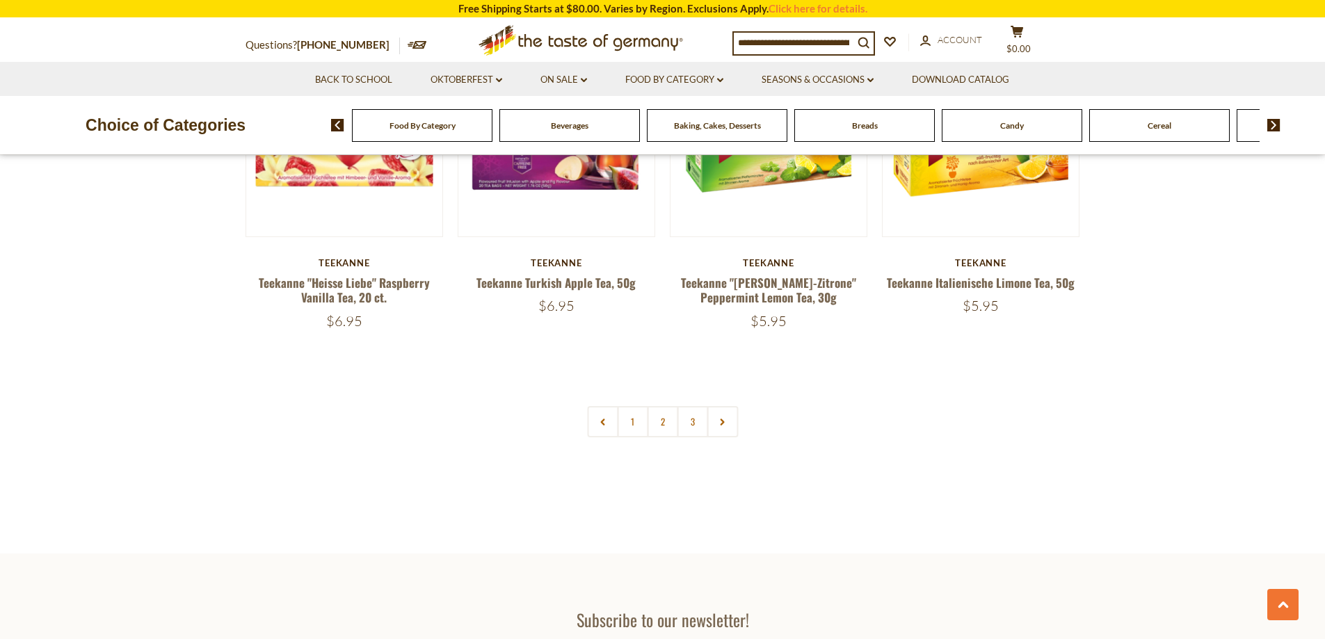
scroll to position [2922, 0]
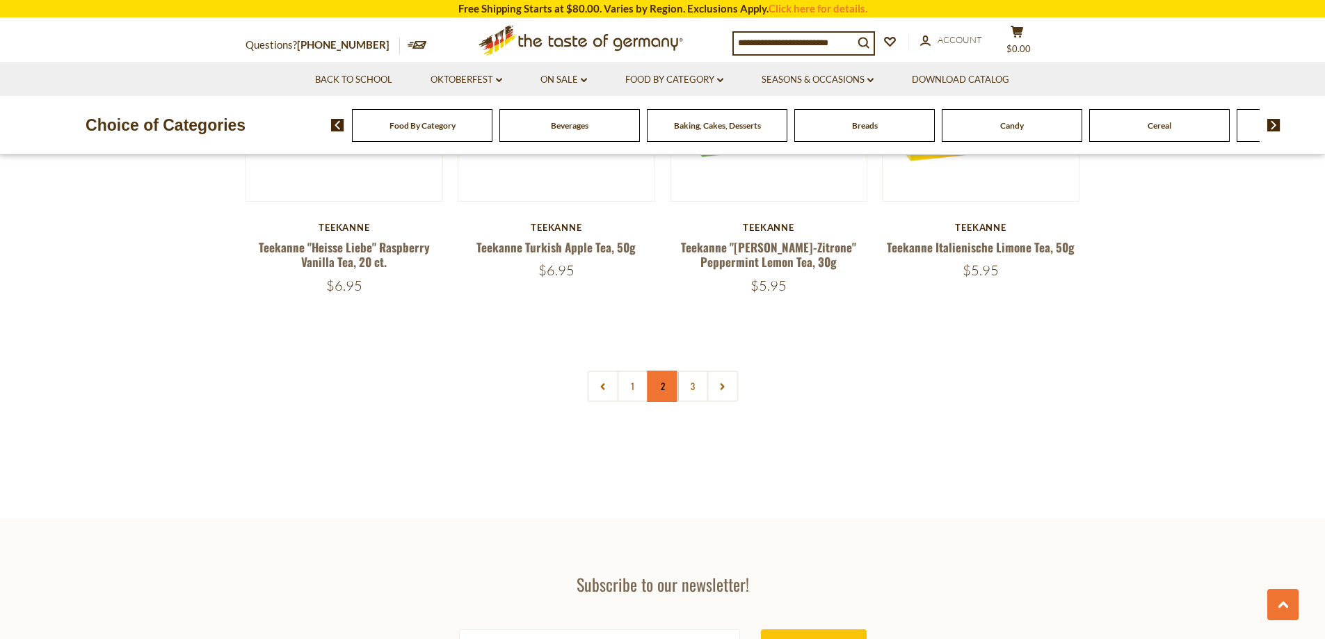
click at [662, 391] on link "2" at bounding box center [662, 386] width 31 height 31
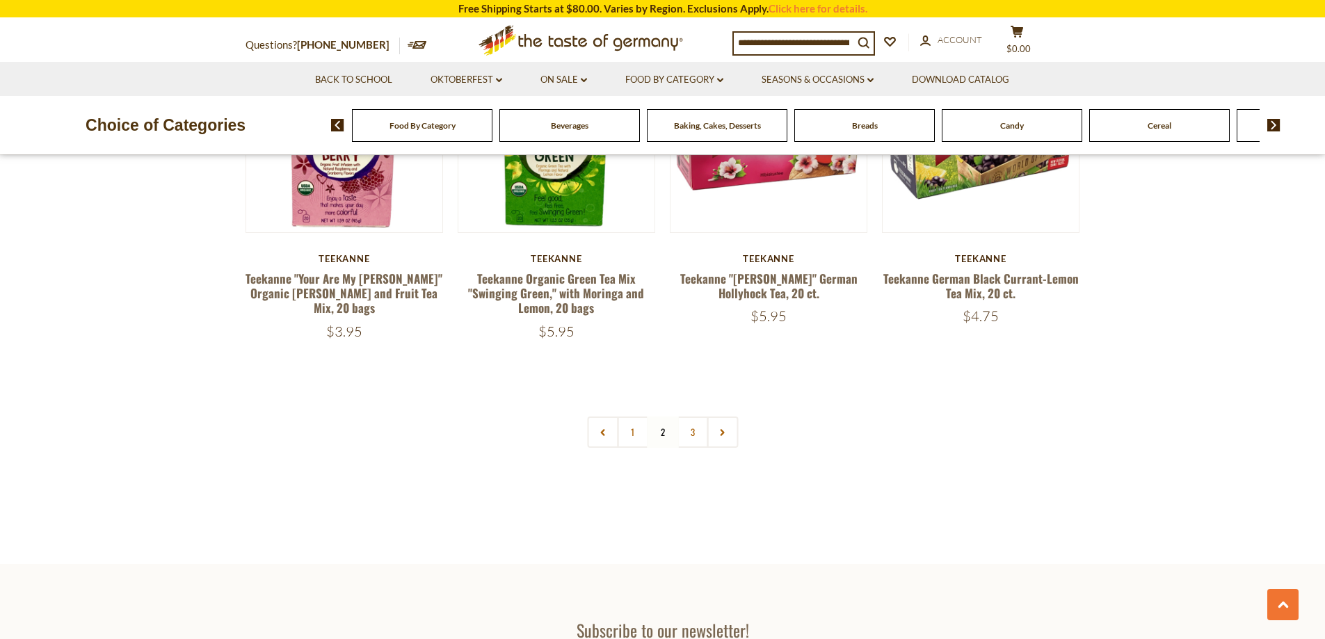
scroll to position [2992, 0]
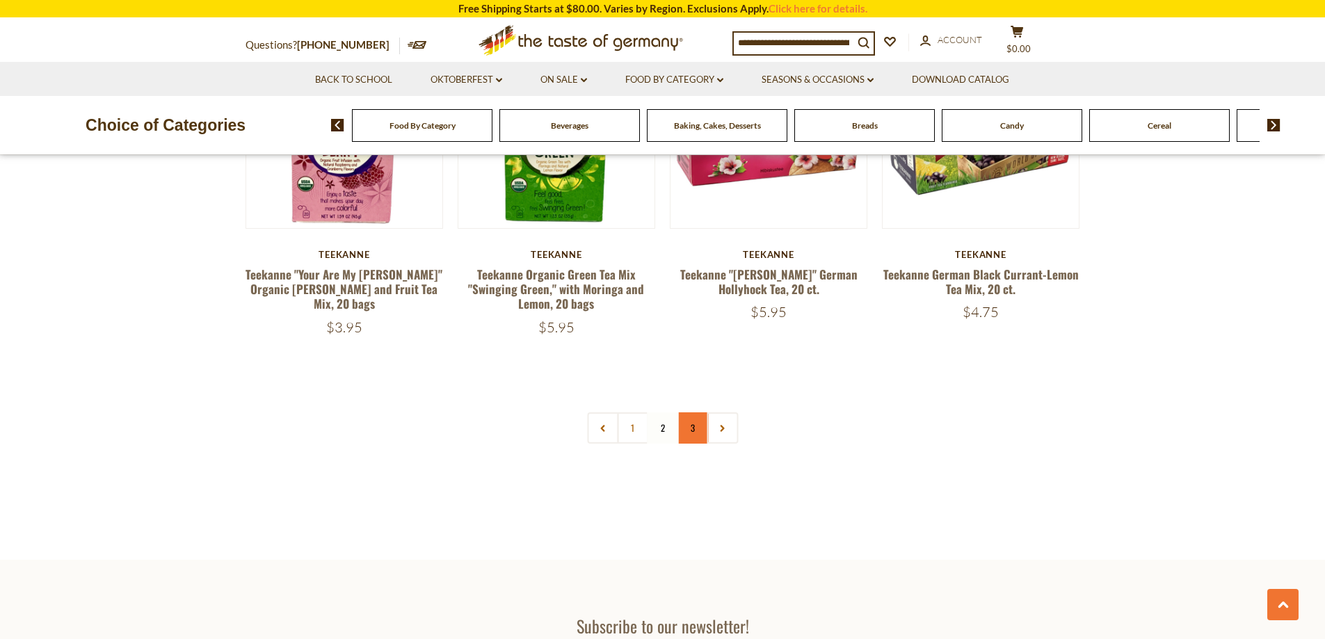
click at [694, 435] on link "3" at bounding box center [692, 428] width 31 height 31
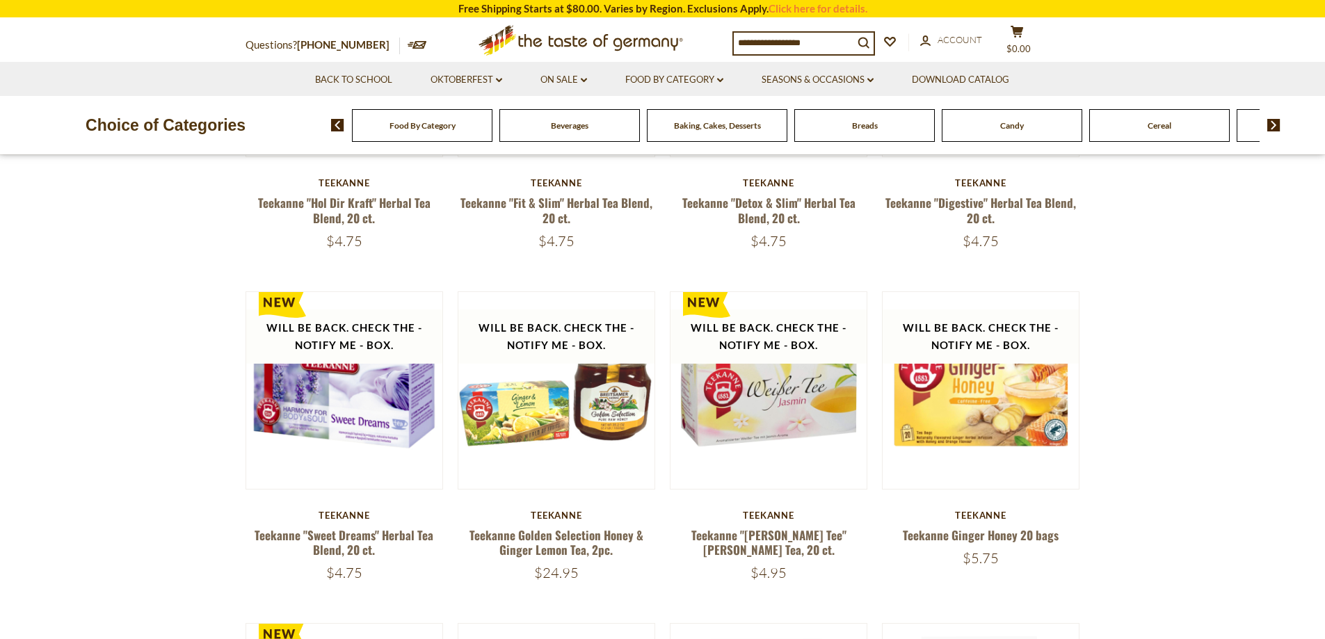
scroll to position [358, 0]
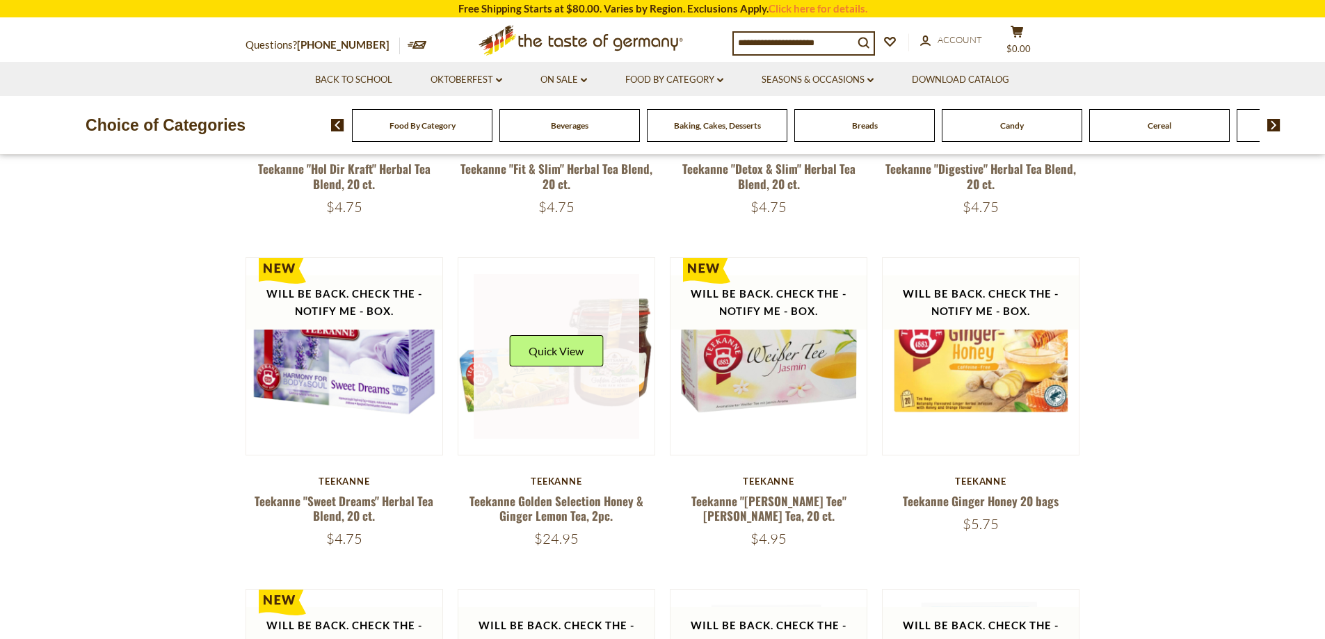
click at [605, 381] on link at bounding box center [557, 357] width 166 height 166
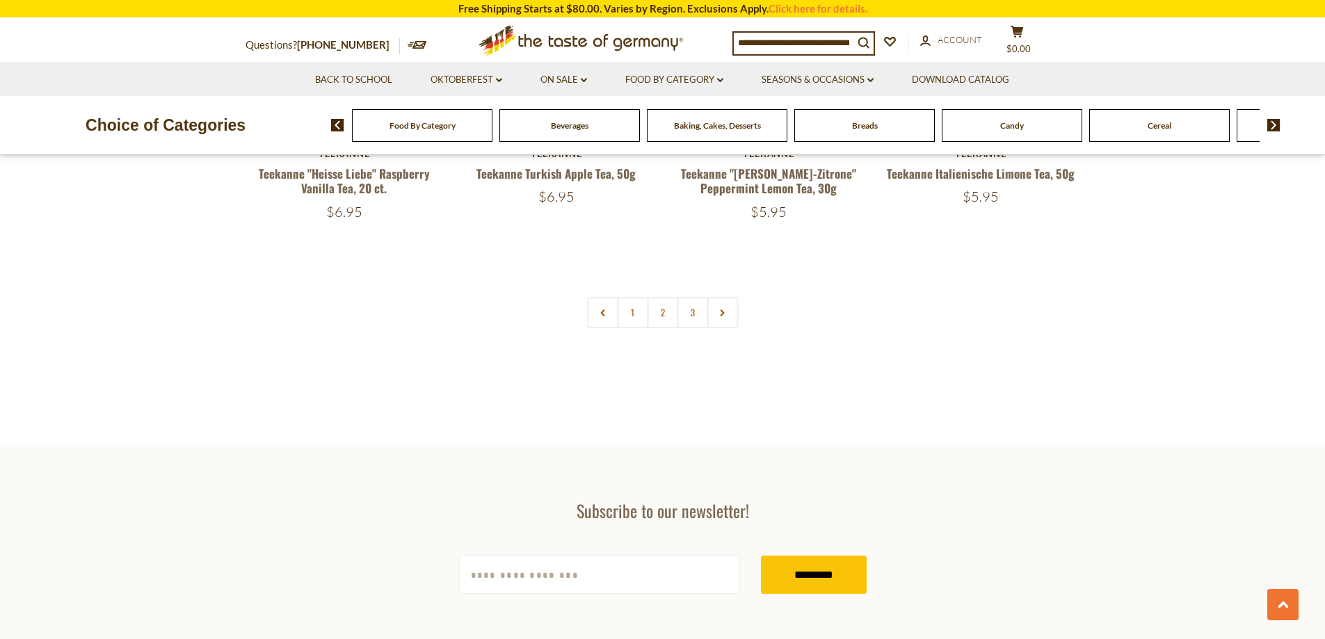
scroll to position [3002, 0]
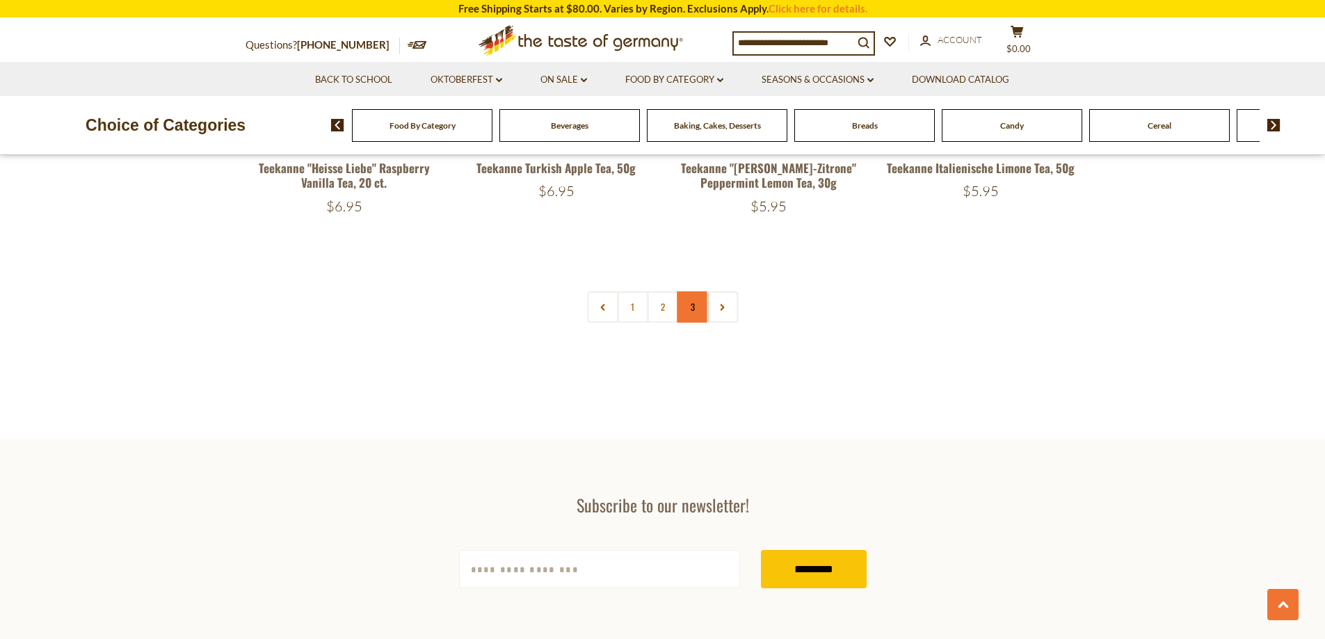
click at [700, 310] on link "3" at bounding box center [692, 307] width 31 height 31
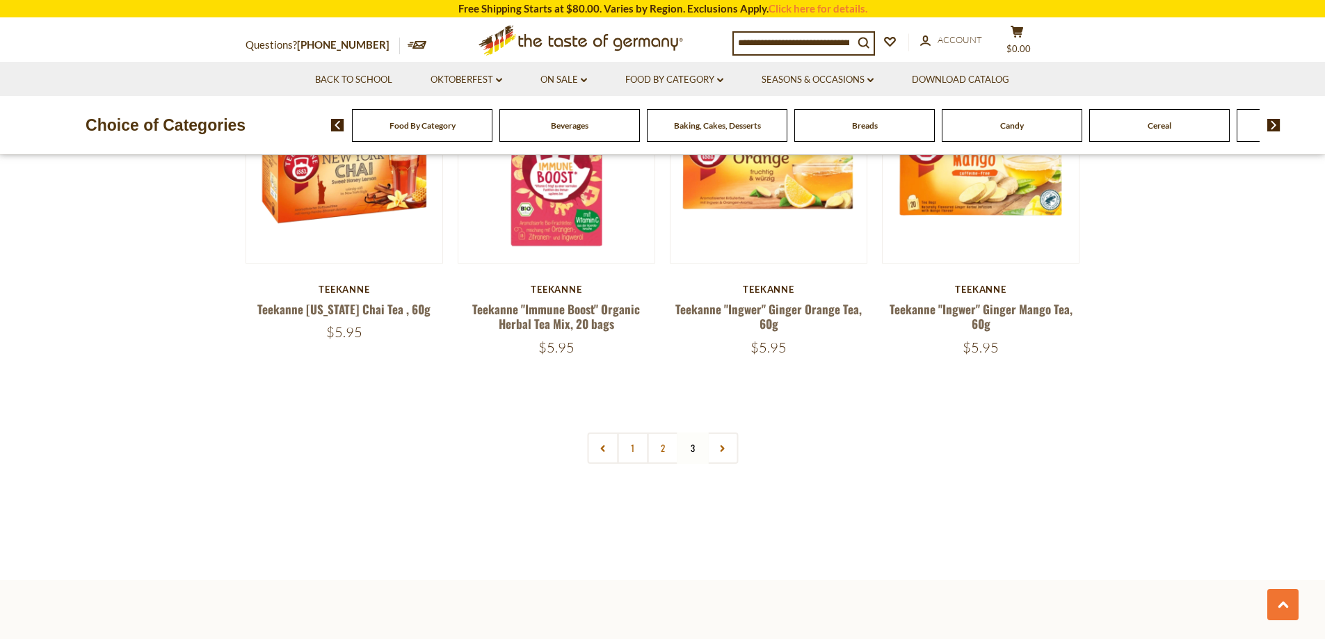
scroll to position [2097, 0]
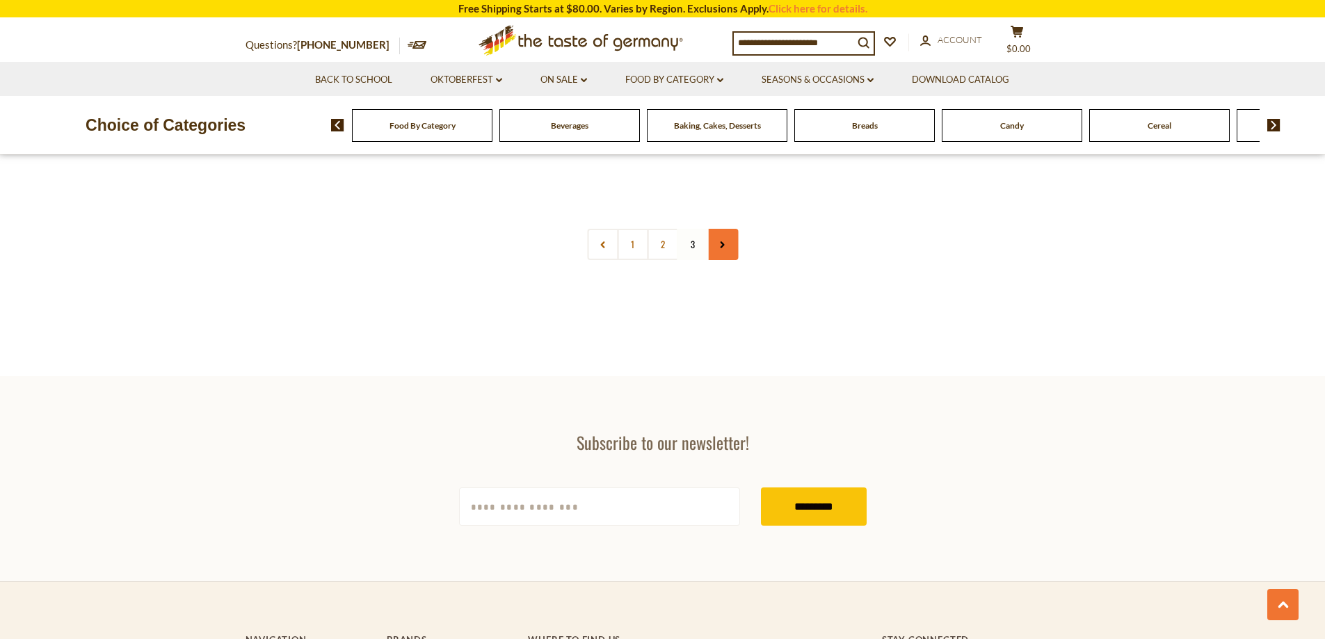
click at [717, 237] on link at bounding box center [722, 244] width 31 height 31
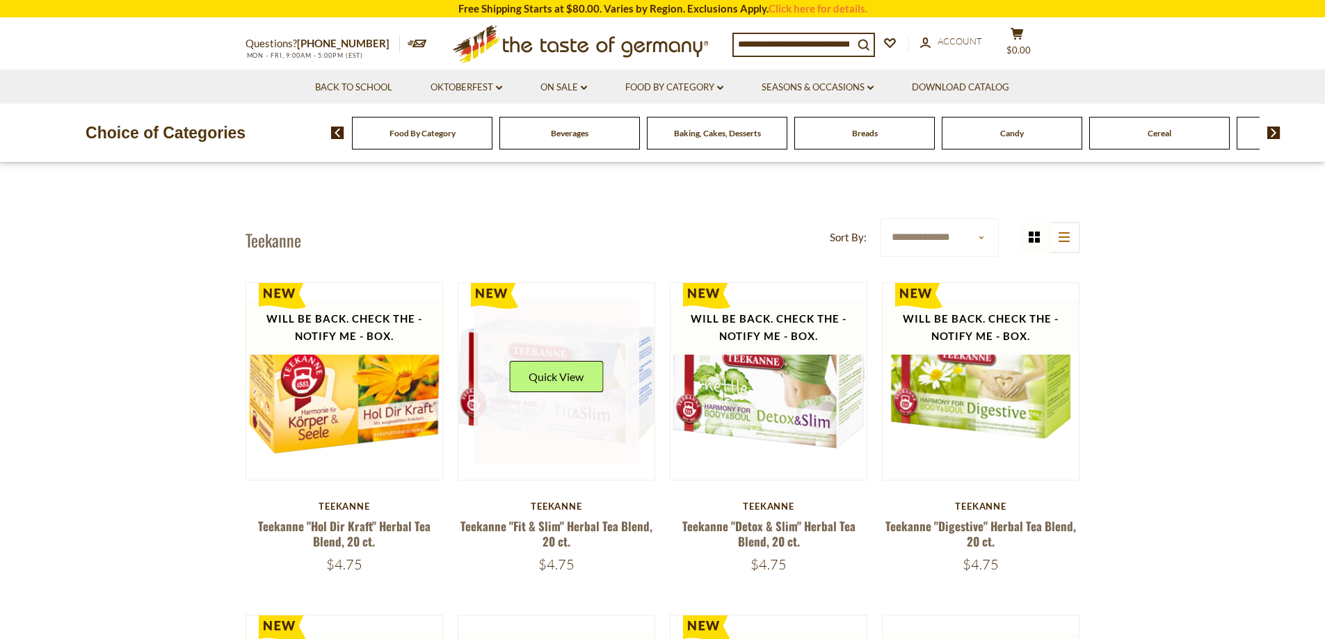
click at [564, 400] on div "Quick View" at bounding box center [556, 382] width 94 height 42
click at [566, 381] on button "Quick View" at bounding box center [556, 376] width 94 height 31
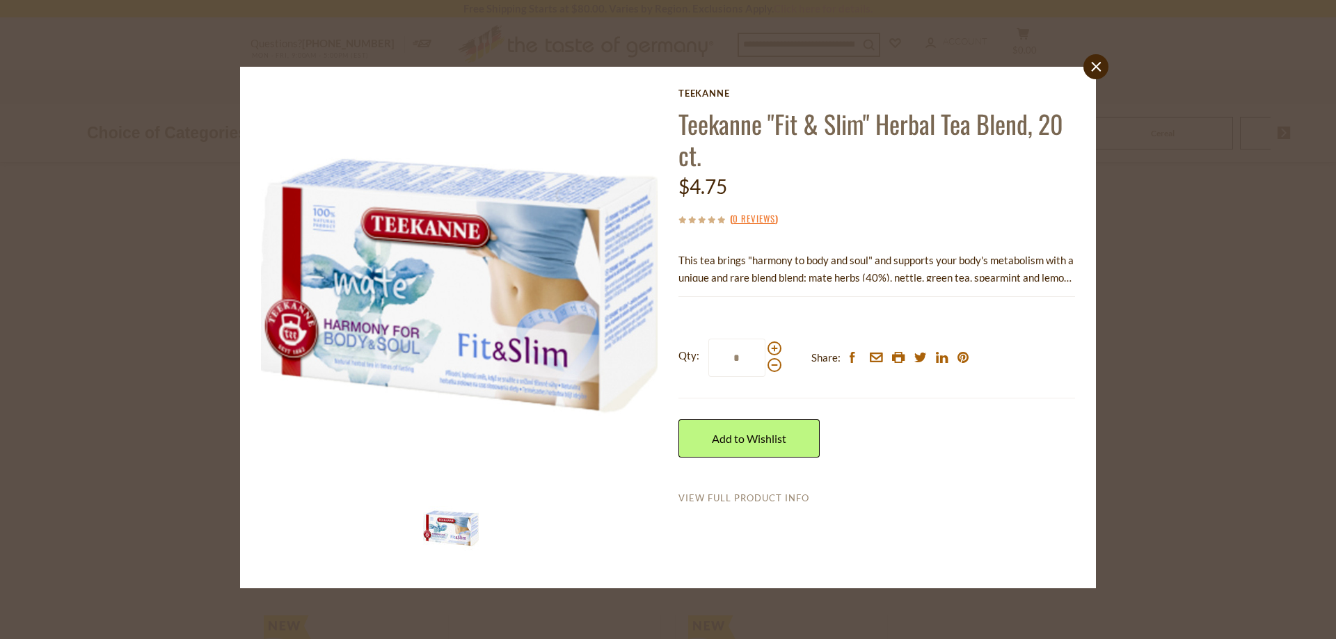
click at [733, 498] on link "View Full Product Info" at bounding box center [743, 499] width 131 height 13
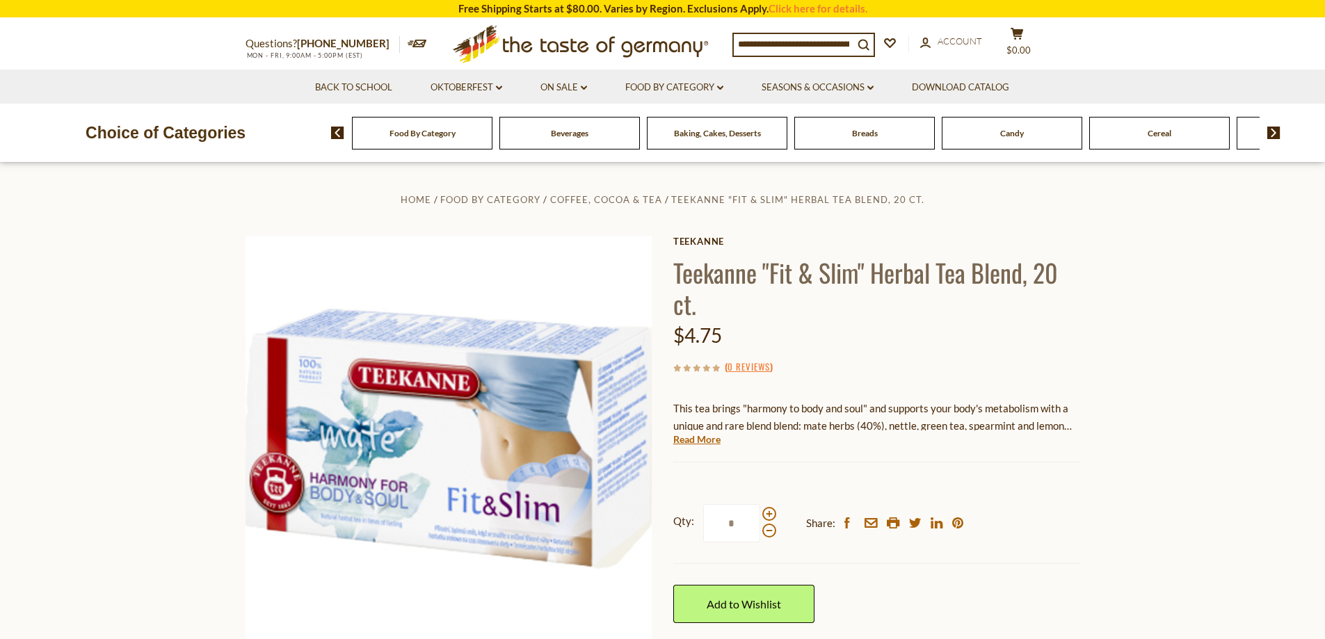
click at [439, 135] on span "Food By Category" at bounding box center [423, 133] width 66 height 10
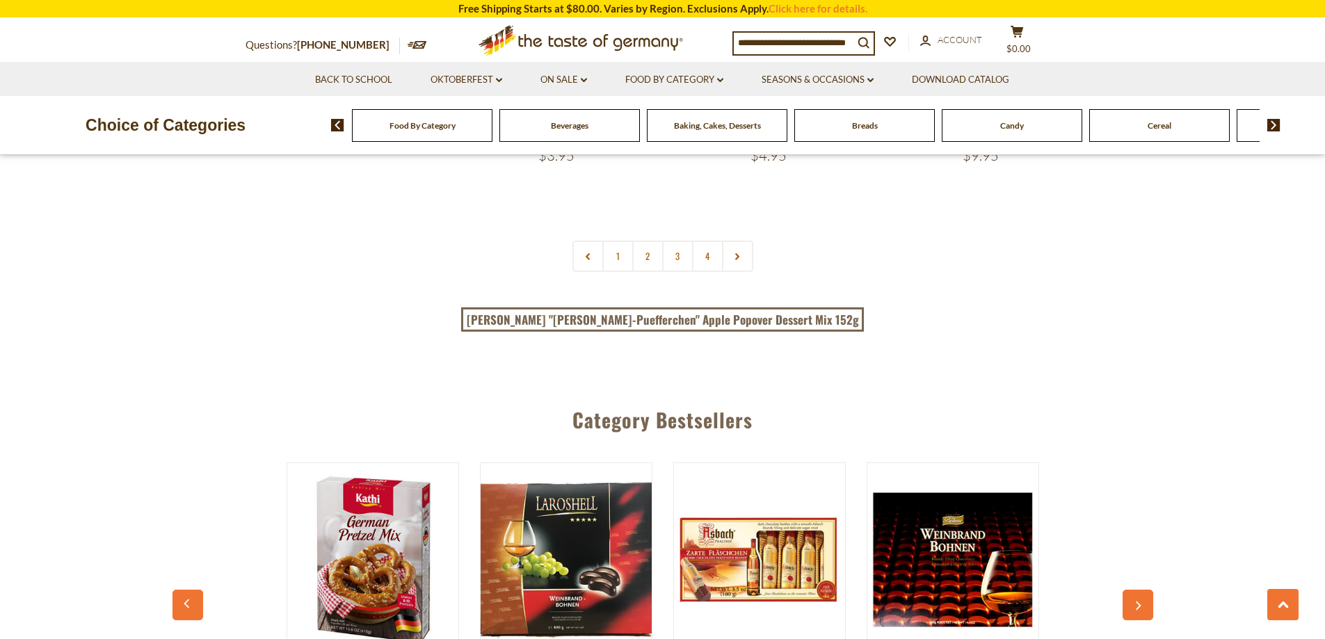
scroll to position [3201, 0]
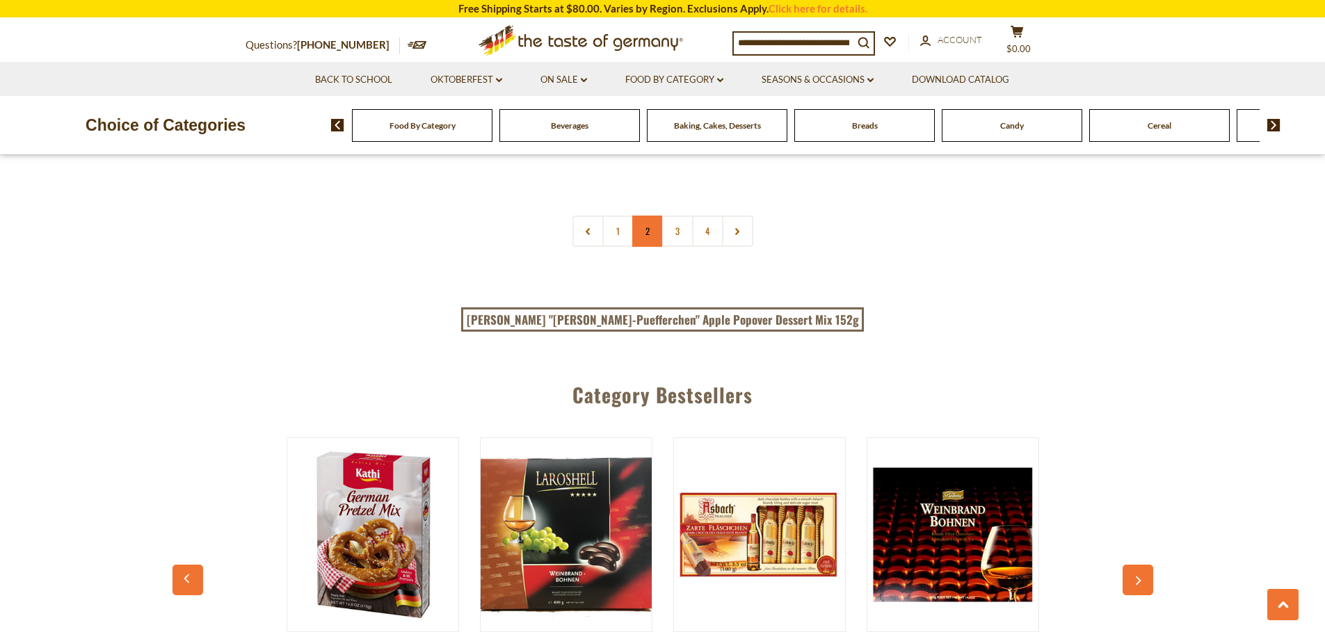
click at [651, 216] on link "2" at bounding box center [647, 231] width 31 height 31
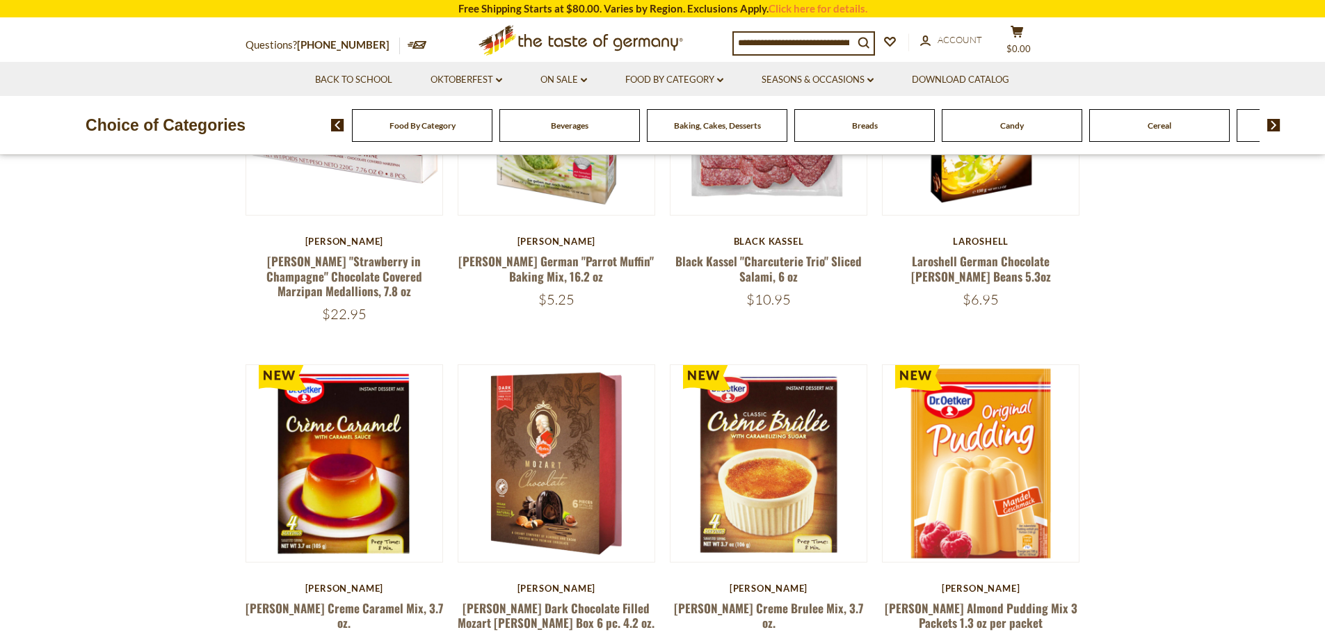
scroll to position [253, 0]
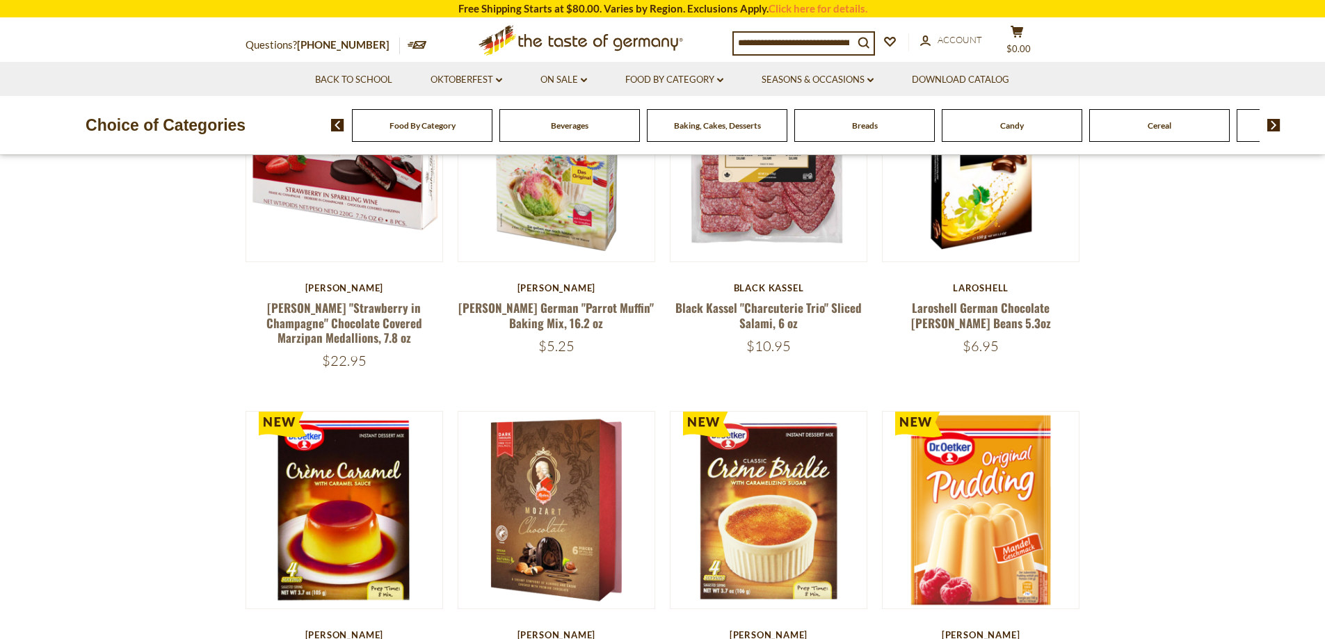
click at [437, 125] on span "Food By Category" at bounding box center [423, 125] width 66 height 10
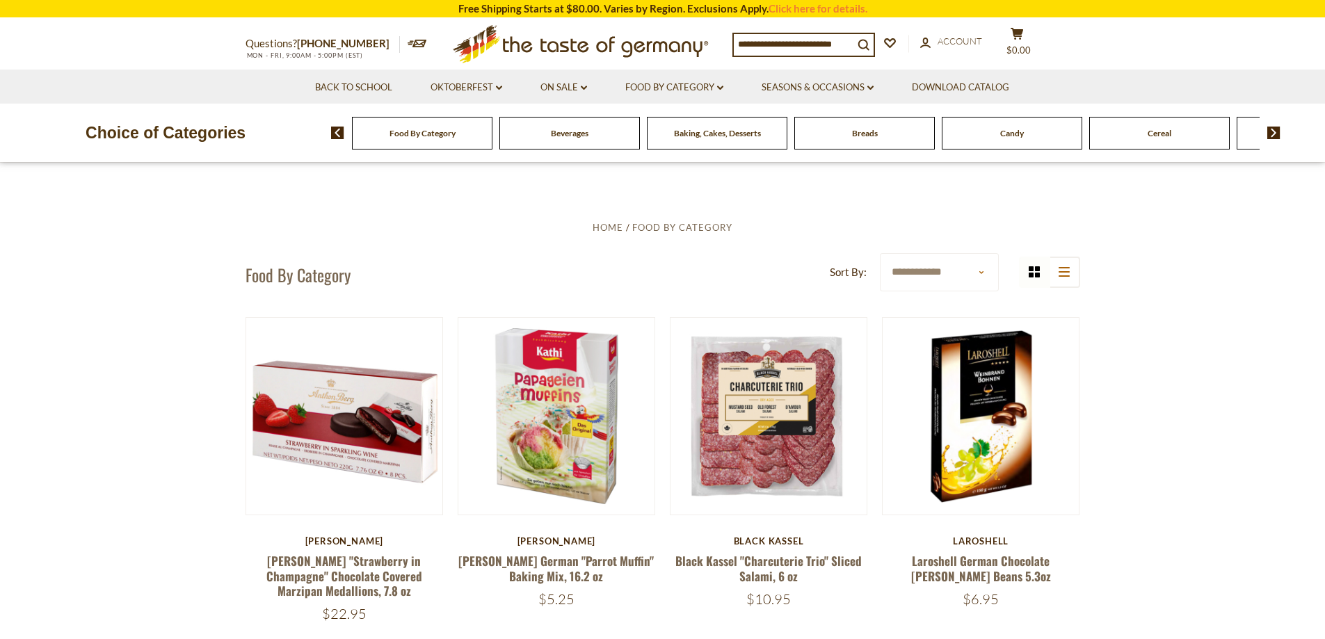
click at [493, 142] on div "Baking, Cakes, Desserts" at bounding box center [422, 133] width 141 height 33
click at [1273, 138] on img at bounding box center [1274, 133] width 13 height 13
click at [1056, 137] on span "Chocolate & Marzipan" at bounding box center [1049, 133] width 83 height 10
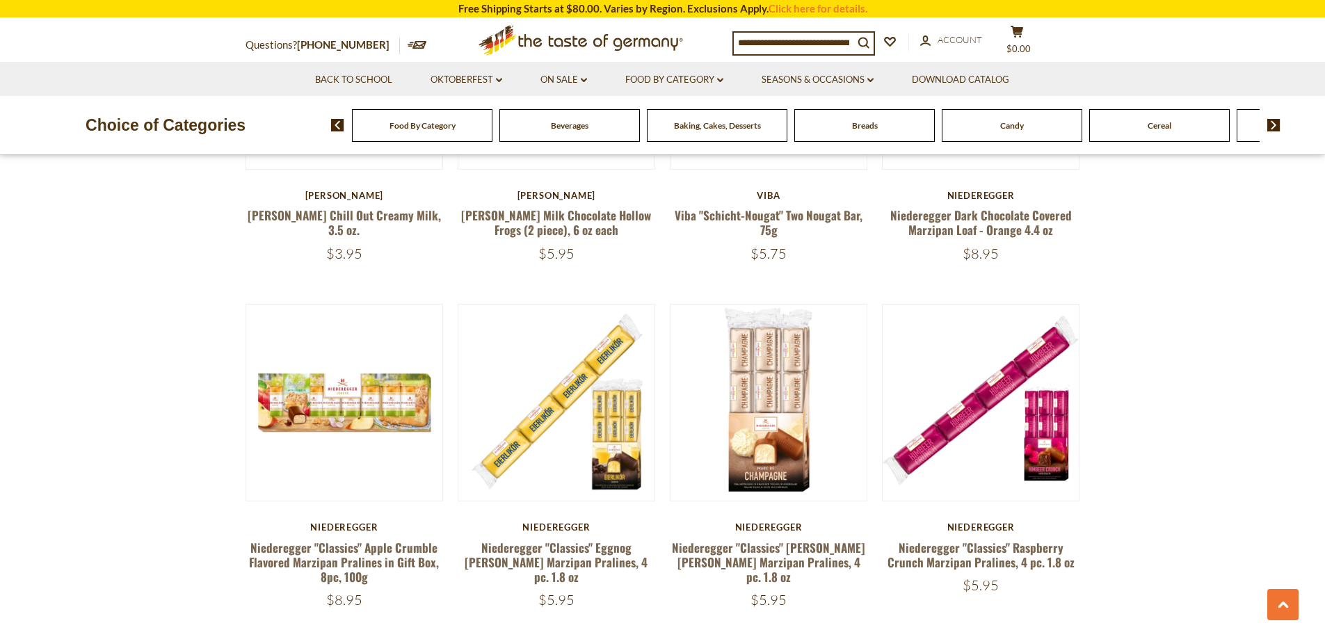
scroll to position [2435, 0]
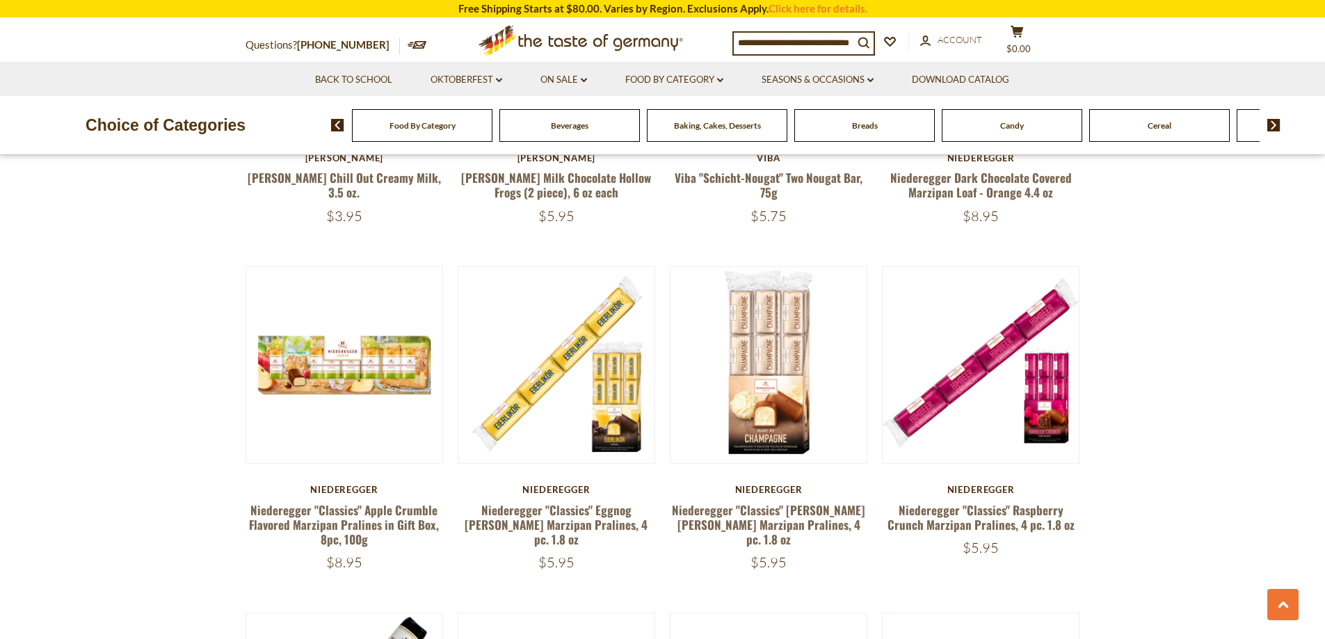
click at [1276, 126] on img at bounding box center [1274, 125] width 13 height 13
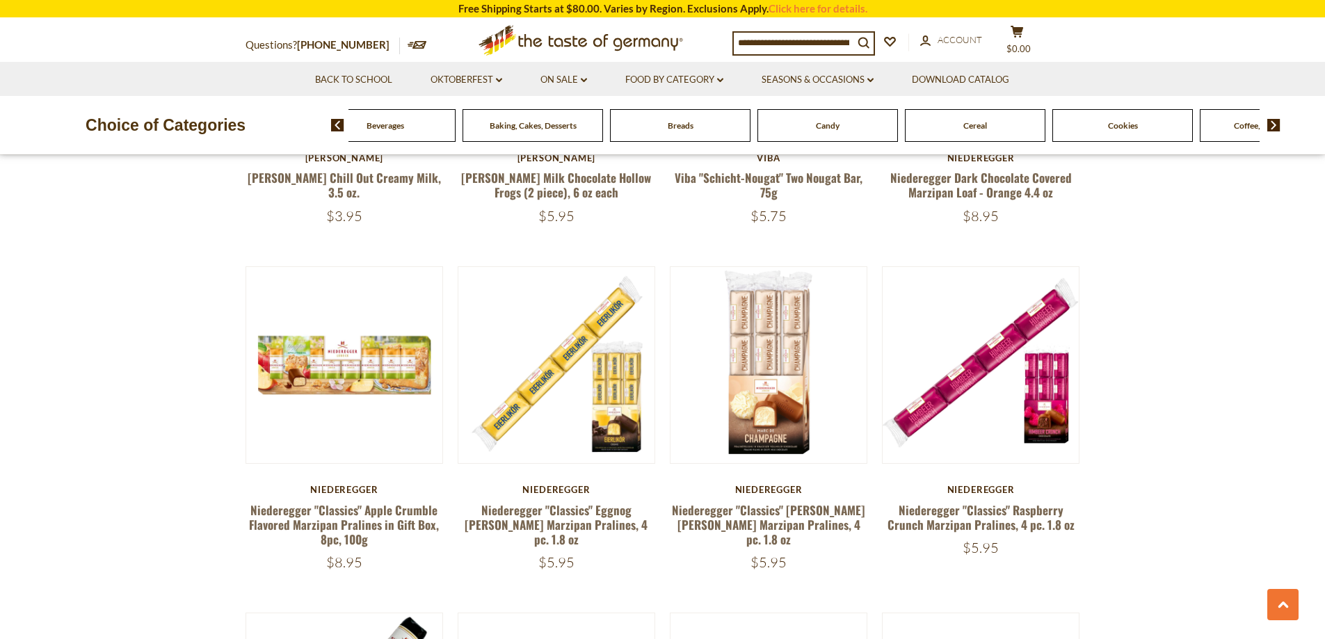
click at [1276, 126] on img at bounding box center [1274, 125] width 13 height 13
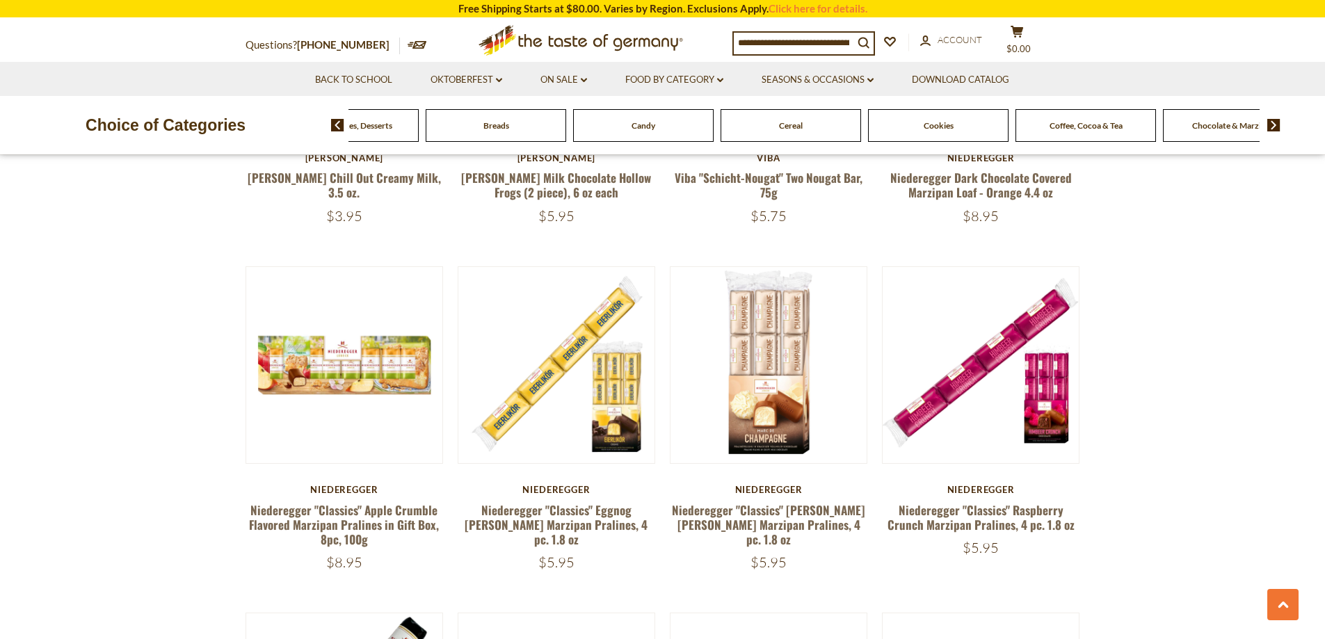
click at [1276, 126] on img at bounding box center [1274, 125] width 13 height 13
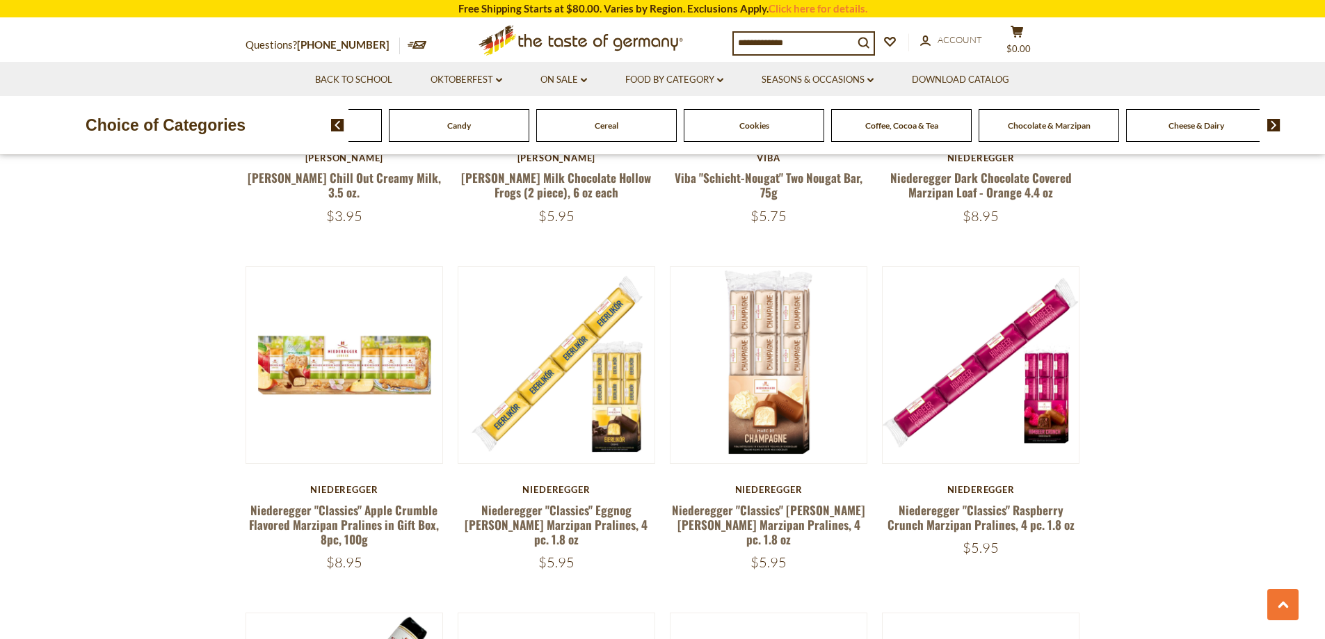
click at [1213, 125] on span "Cheese & Dairy" at bounding box center [1197, 125] width 56 height 10
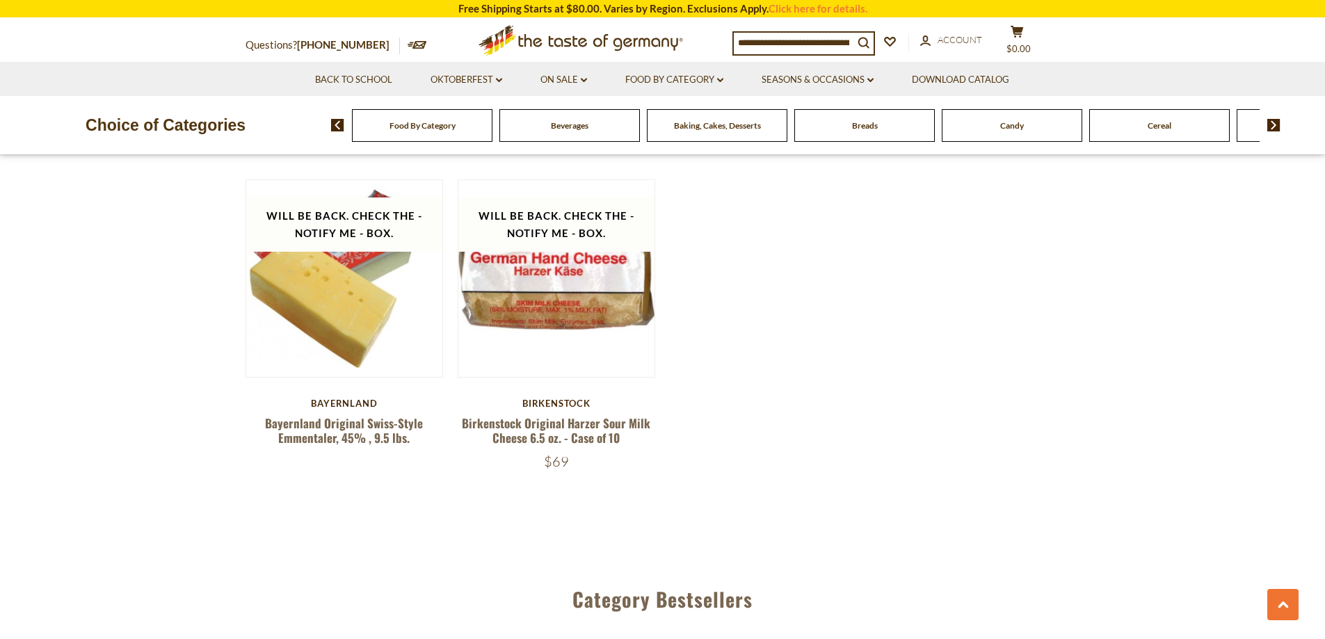
scroll to position [1739, 0]
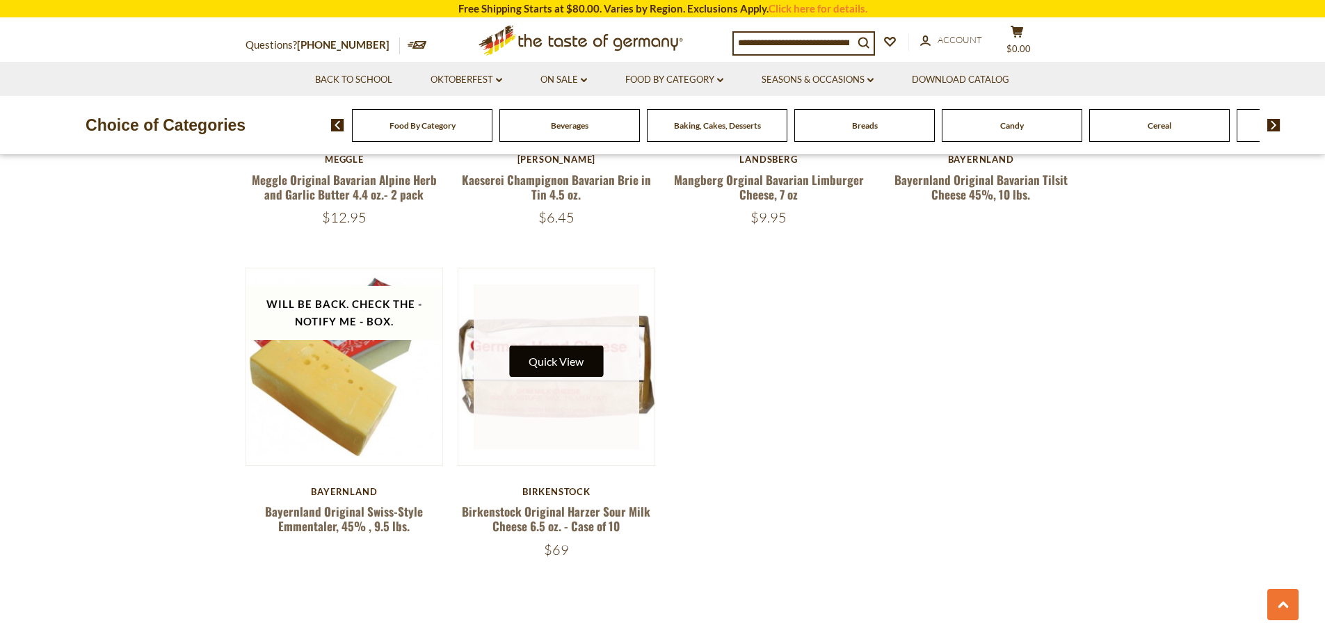
click at [579, 355] on button "Quick View" at bounding box center [556, 361] width 94 height 31
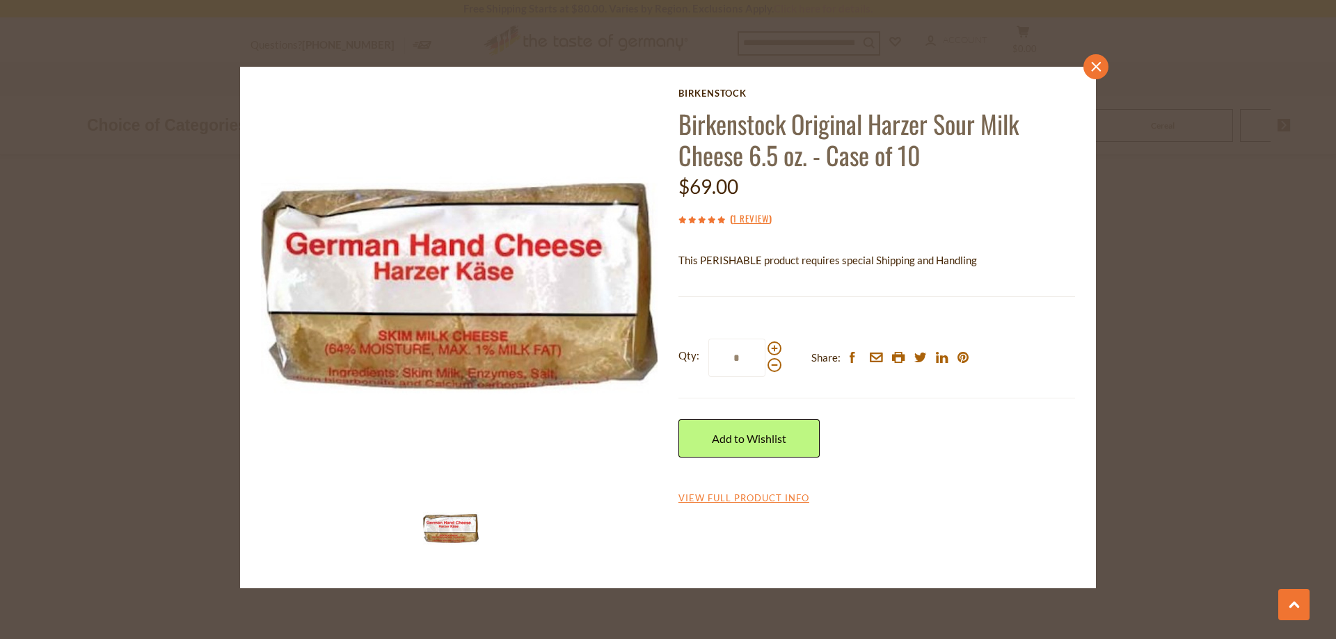
click at [1094, 65] on icon at bounding box center [1096, 67] width 10 height 10
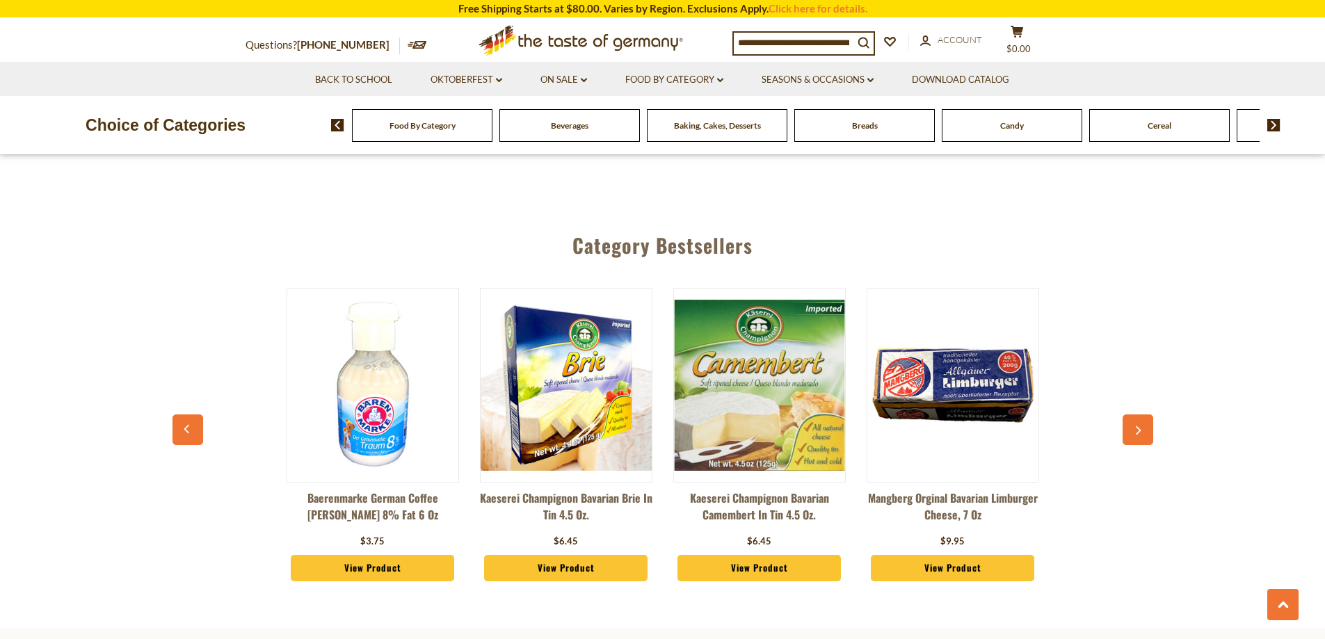
scroll to position [2157, 0]
